Goal: Navigation & Orientation: Find specific page/section

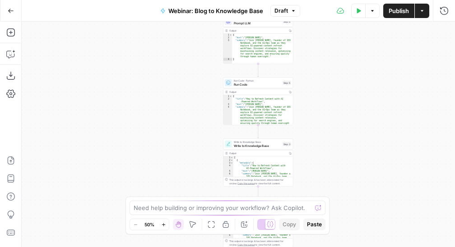
click at [9, 11] on icon "button" at bounding box center [10, 11] width 5 height 4
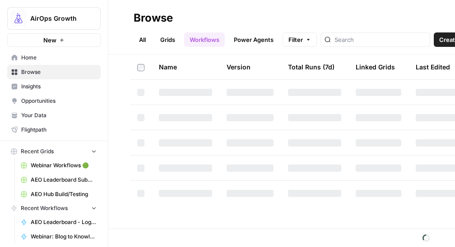
click at [41, 86] on span "Insights" at bounding box center [58, 87] width 75 height 8
